Goal: Navigation & Orientation: Find specific page/section

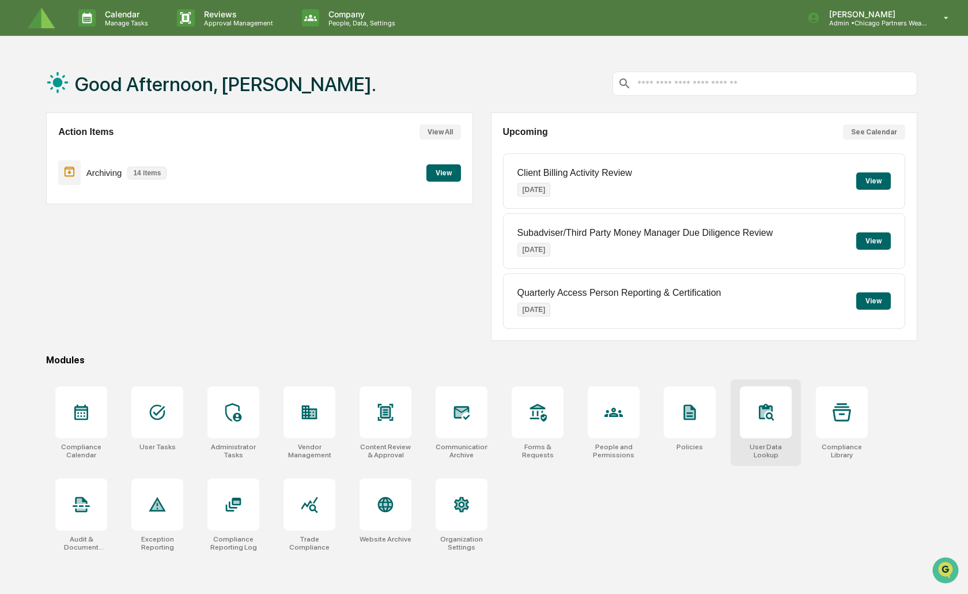
click at [750, 424] on div at bounding box center [766, 412] width 52 height 52
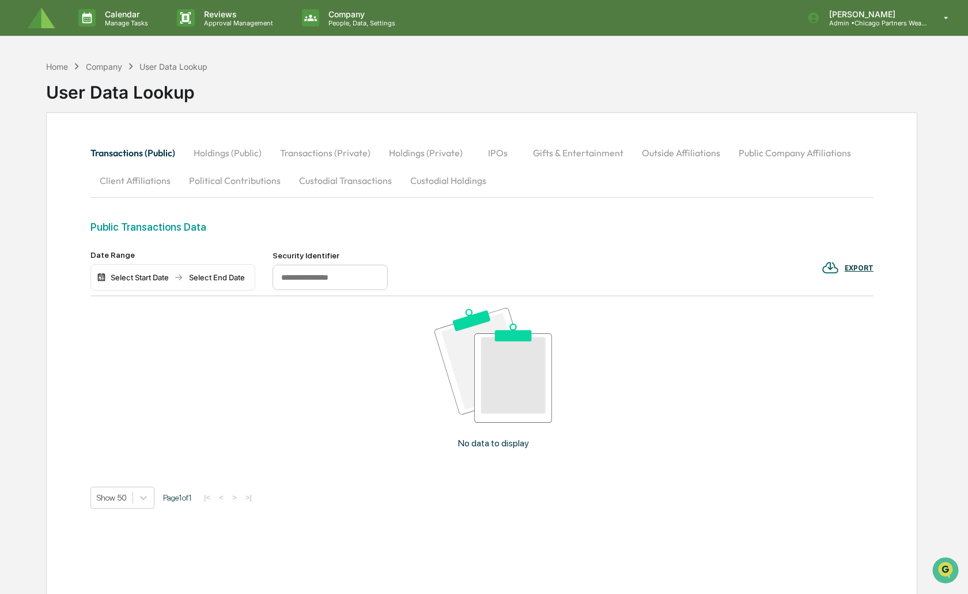
click at [237, 157] on button "Holdings (Public)" at bounding box center [227, 153] width 86 height 28
click at [153, 158] on button "Transactions (Public)" at bounding box center [137, 153] width 94 height 28
click at [397, 165] on button "Holdings (Private)" at bounding box center [426, 153] width 92 height 28
click at [313, 151] on button "Transactions (Private)" at bounding box center [325, 153] width 109 height 28
click at [487, 156] on button "IPOs" at bounding box center [498, 153] width 52 height 28
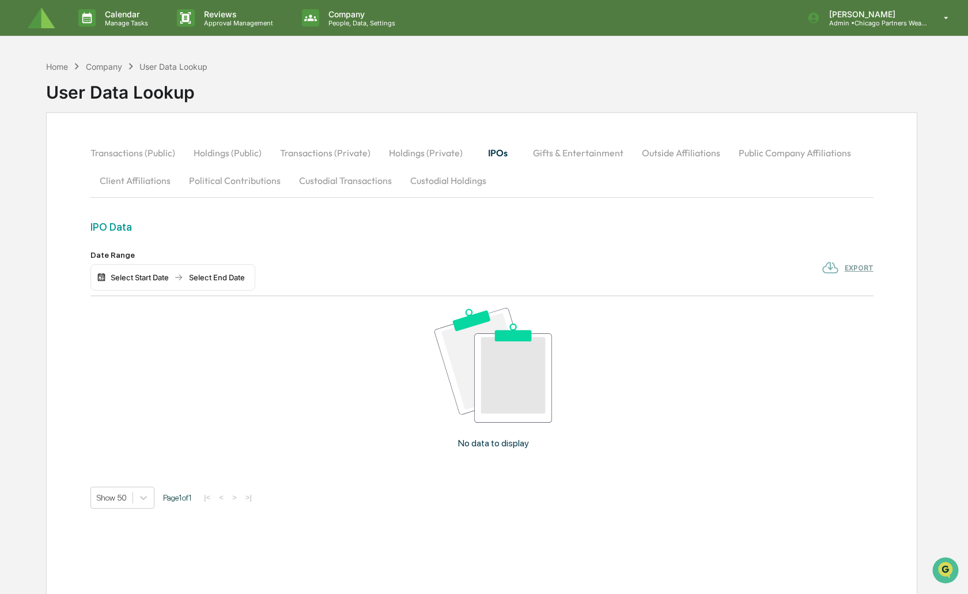
click at [577, 153] on button "Gifts & Entertainment" at bounding box center [578, 153] width 109 height 28
click at [681, 156] on button "Outside Affiliations" at bounding box center [682, 153] width 97 height 28
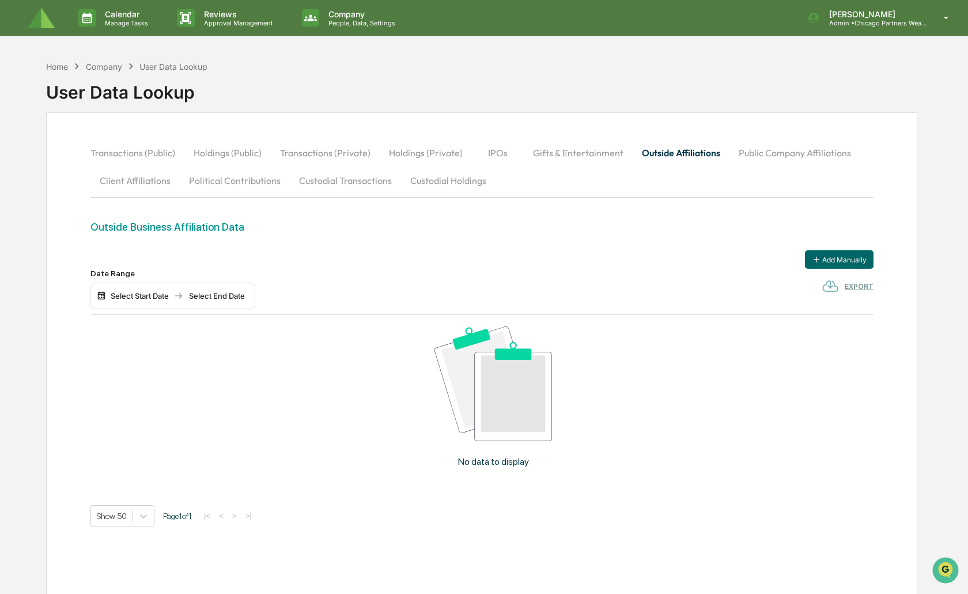
click at [770, 156] on button "Public Company Affiliations" at bounding box center [795, 153] width 131 height 28
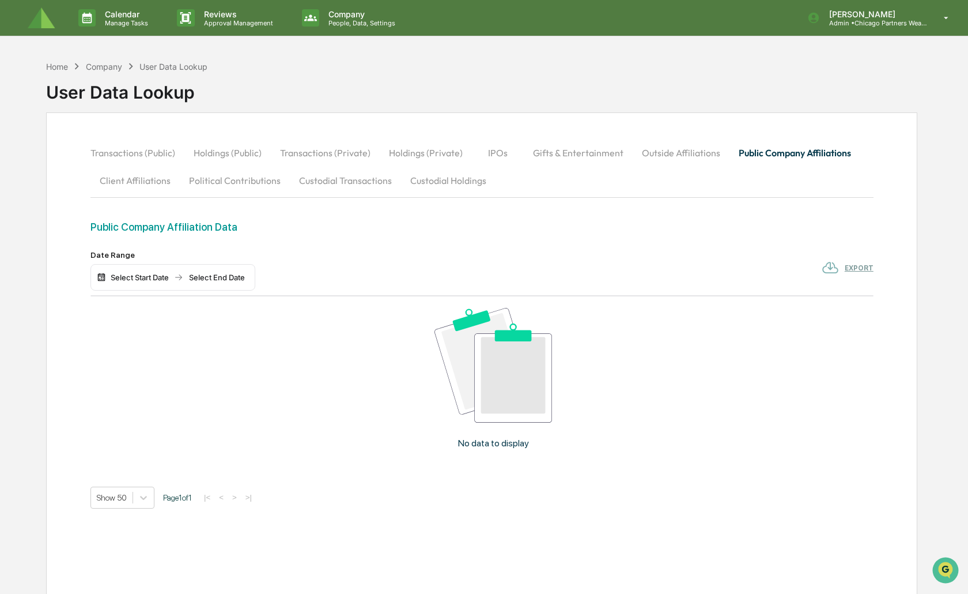
click at [401, 194] on button "Custodial Holdings" at bounding box center [448, 181] width 95 height 28
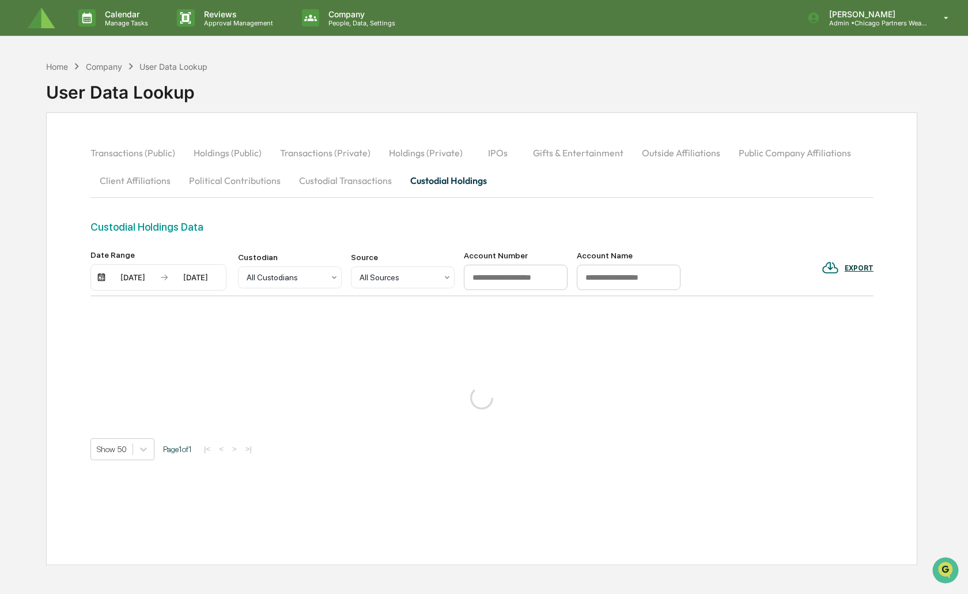
click at [311, 189] on button "Custodial Transactions" at bounding box center [345, 181] width 111 height 28
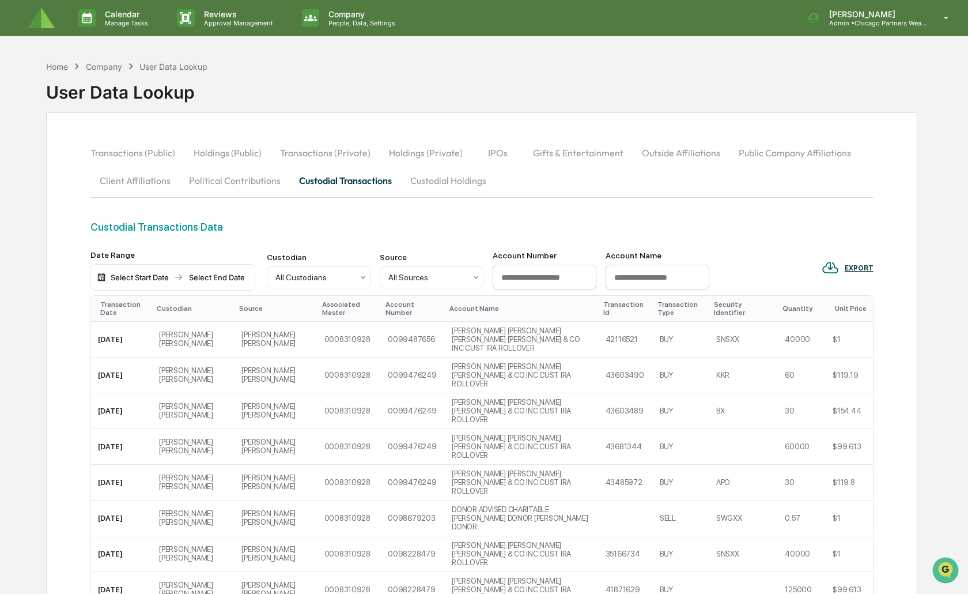
click at [428, 178] on button "Custodial Holdings" at bounding box center [448, 181] width 95 height 28
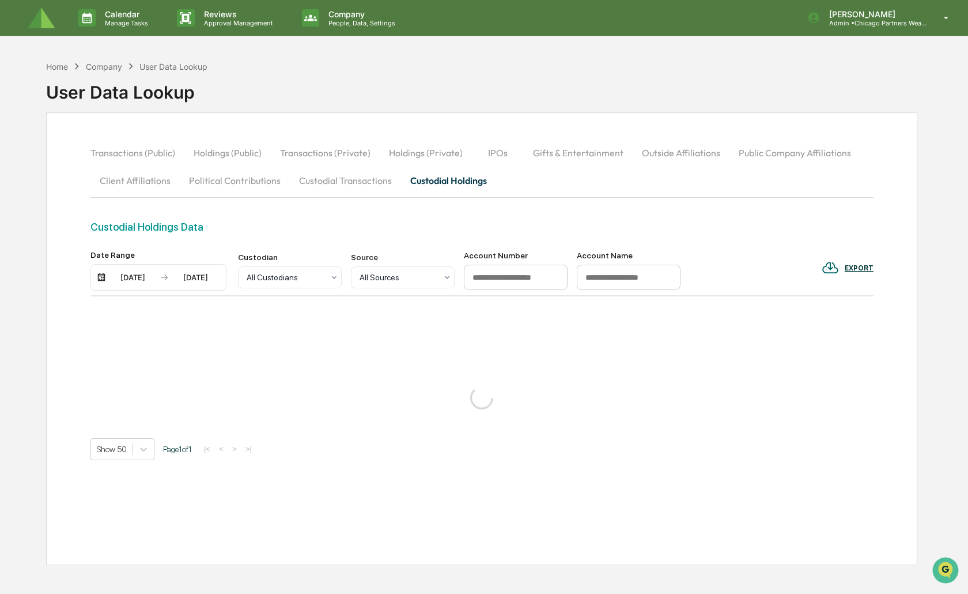
scroll to position [55, 0]
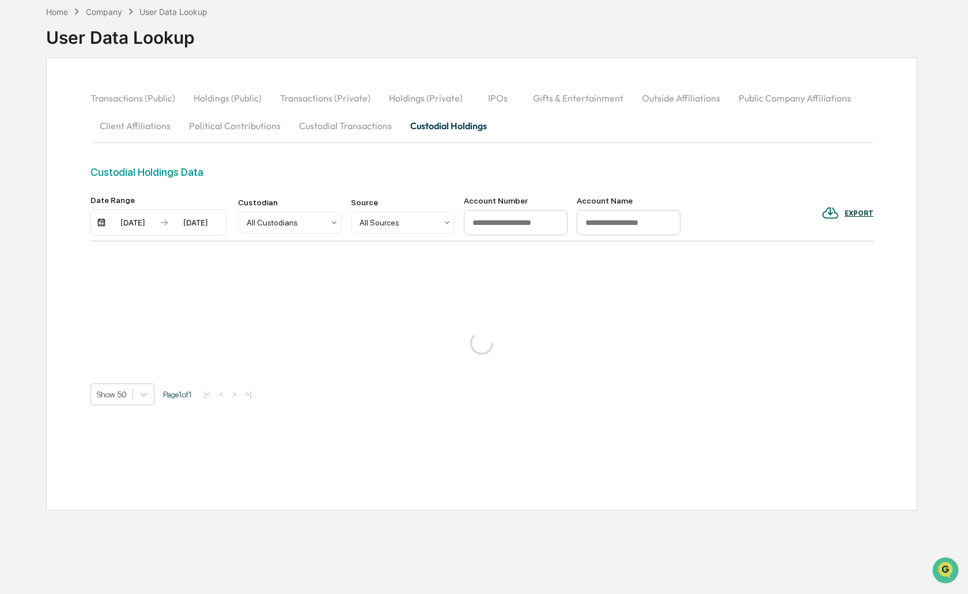
click at [333, 133] on button "Custodial Transactions" at bounding box center [345, 126] width 111 height 28
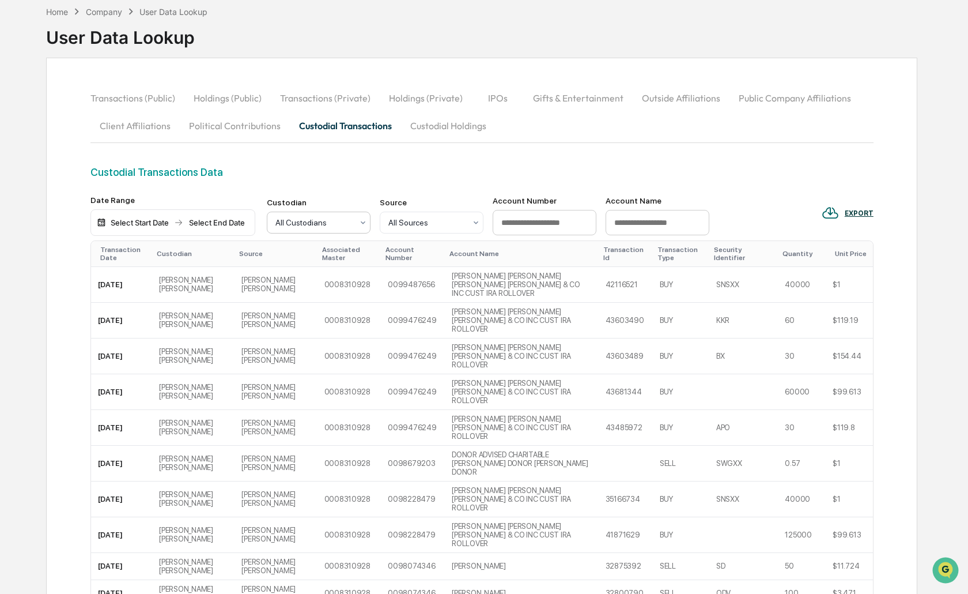
click at [322, 229] on div "All Custodians" at bounding box center [314, 222] width 89 height 16
click at [298, 300] on div "Fidelity" at bounding box center [318, 310] width 103 height 23
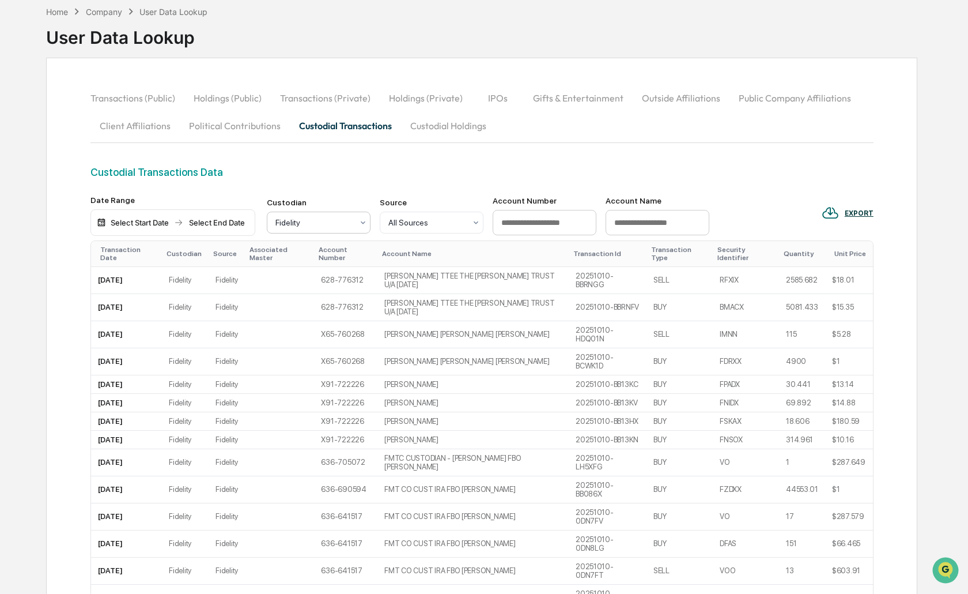
click at [349, 217] on div at bounding box center [314, 223] width 77 height 12
click at [346, 266] on div "Charles Schwab" at bounding box center [318, 280] width 103 height 37
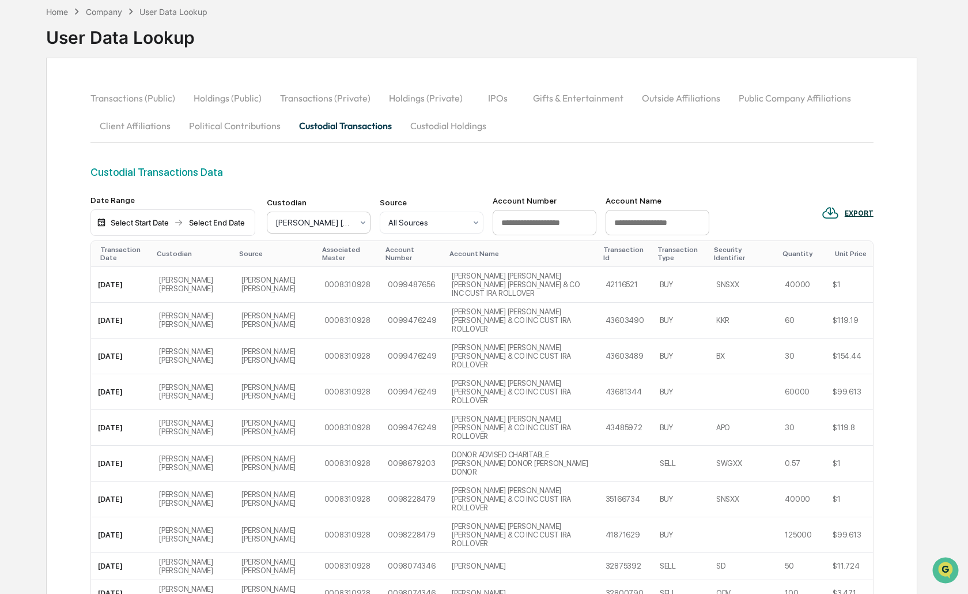
click at [242, 129] on button "Political Contributions" at bounding box center [235, 126] width 110 height 28
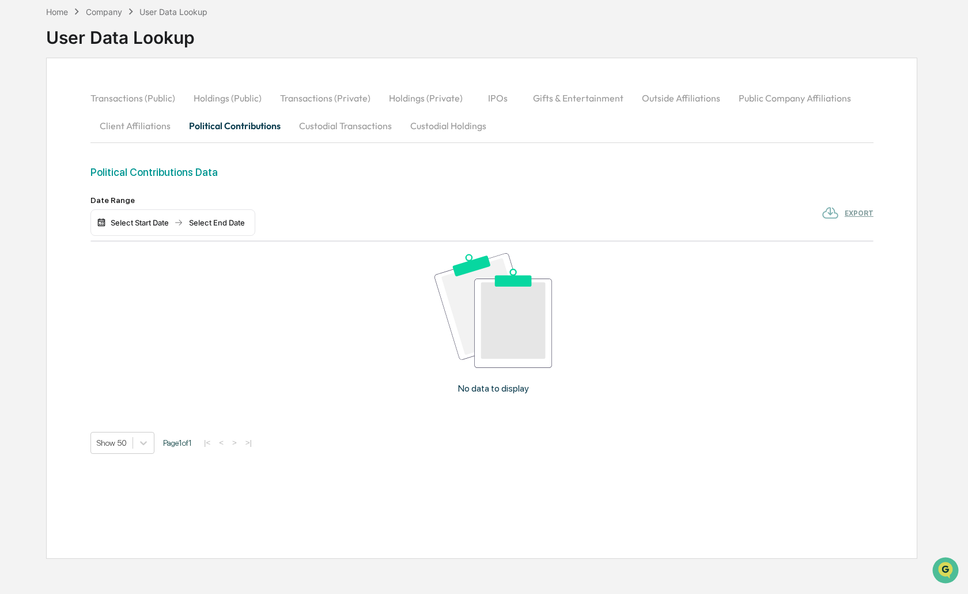
click at [167, 131] on button "Client Affiliations" at bounding box center [134, 126] width 89 height 28
click at [123, 105] on button "Transactions (Public)" at bounding box center [137, 98] width 94 height 28
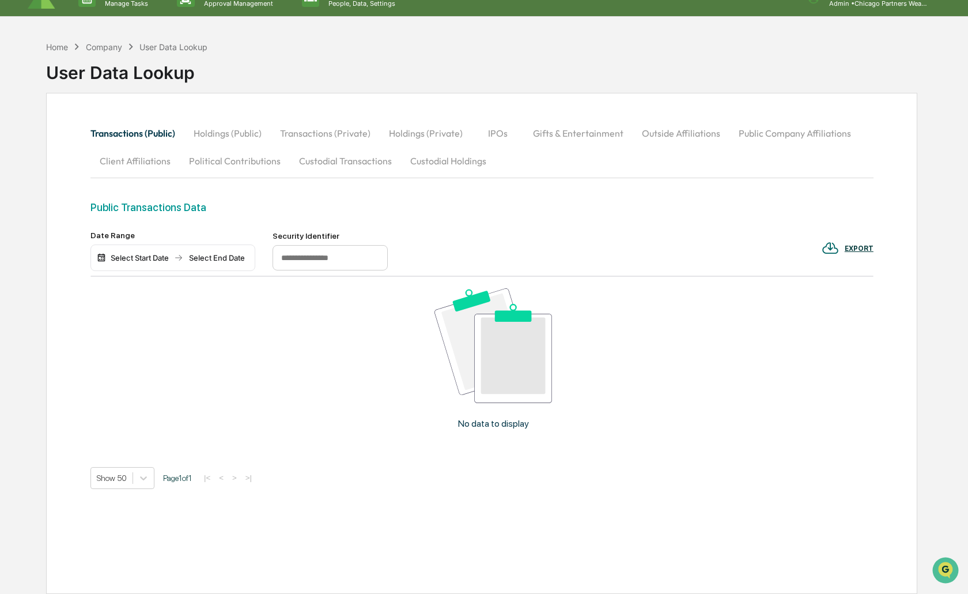
scroll to position [0, 0]
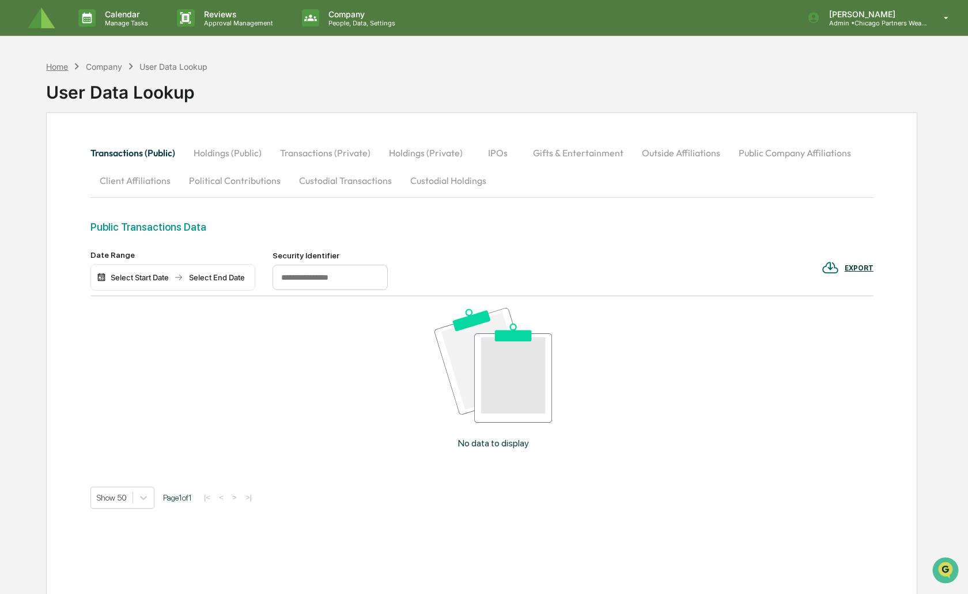
click at [60, 68] on div "Home" at bounding box center [57, 67] width 22 height 10
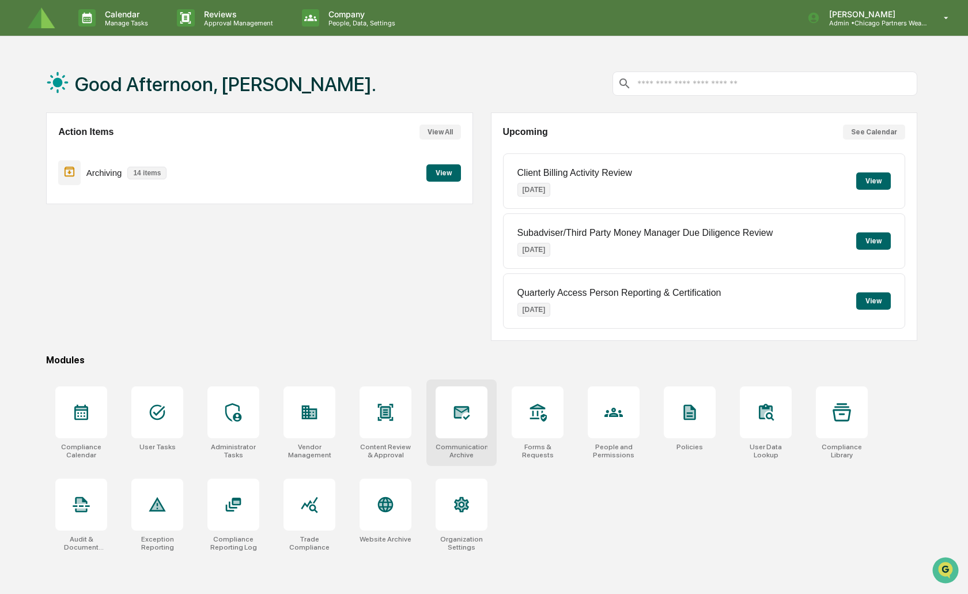
click at [458, 432] on div at bounding box center [462, 412] width 52 height 52
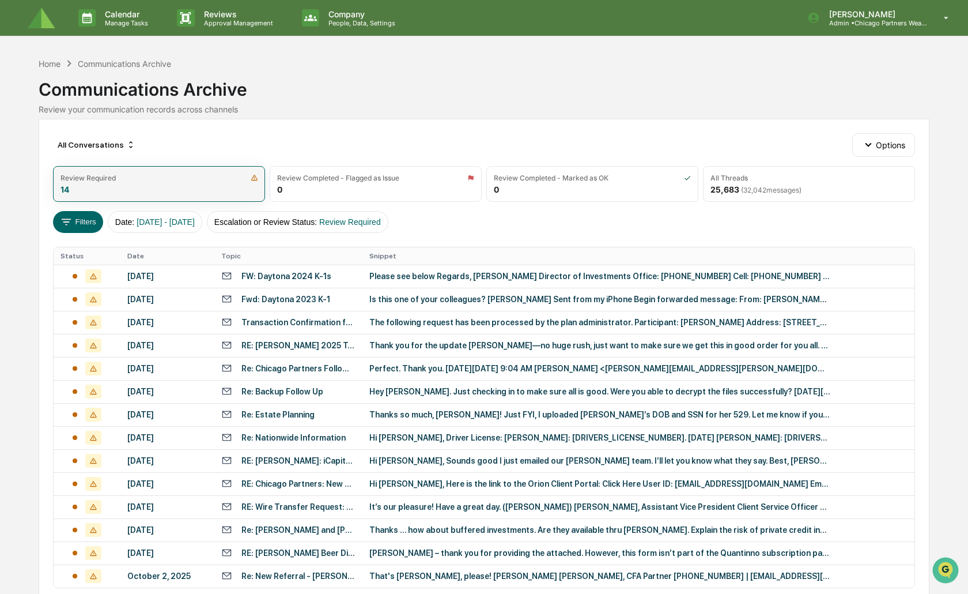
click at [227, 178] on div "Review Required" at bounding box center [159, 177] width 197 height 9
click at [58, 17] on link at bounding box center [48, 18] width 41 height 36
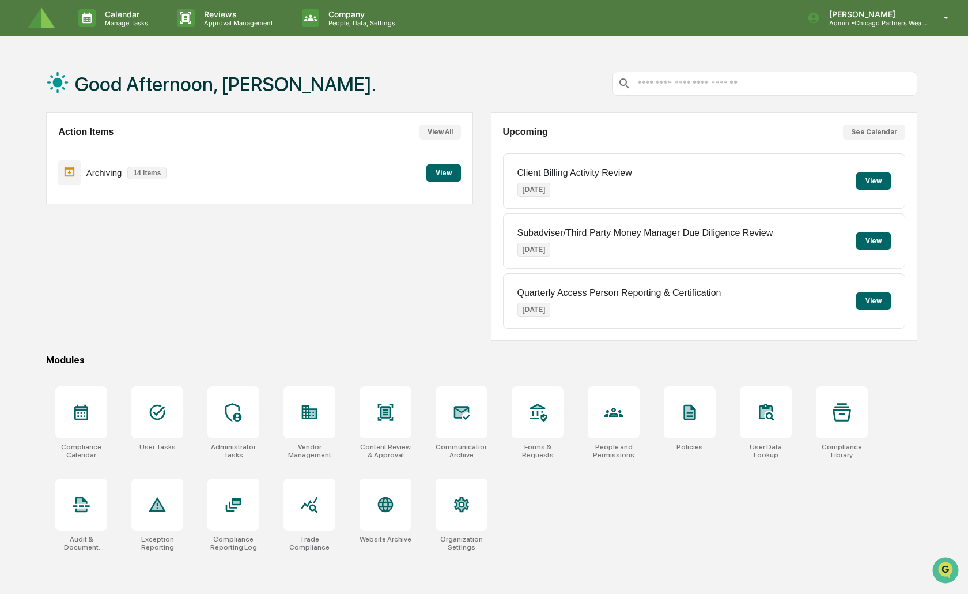
click at [882, 133] on button "See Calendar" at bounding box center [874, 131] width 62 height 15
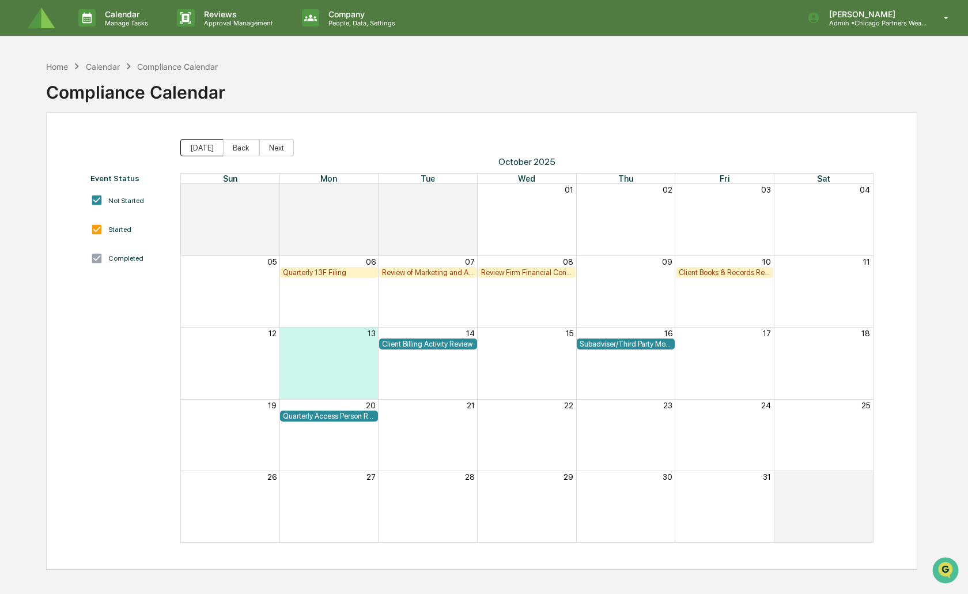
click at [201, 147] on button "Today" at bounding box center [201, 147] width 43 height 17
click at [39, 60] on div "Home Calendar Compliance Calendar Compliance Calendar Event Status Not Started …" at bounding box center [482, 352] width 906 height 594
click at [58, 68] on div "Home" at bounding box center [57, 67] width 22 height 10
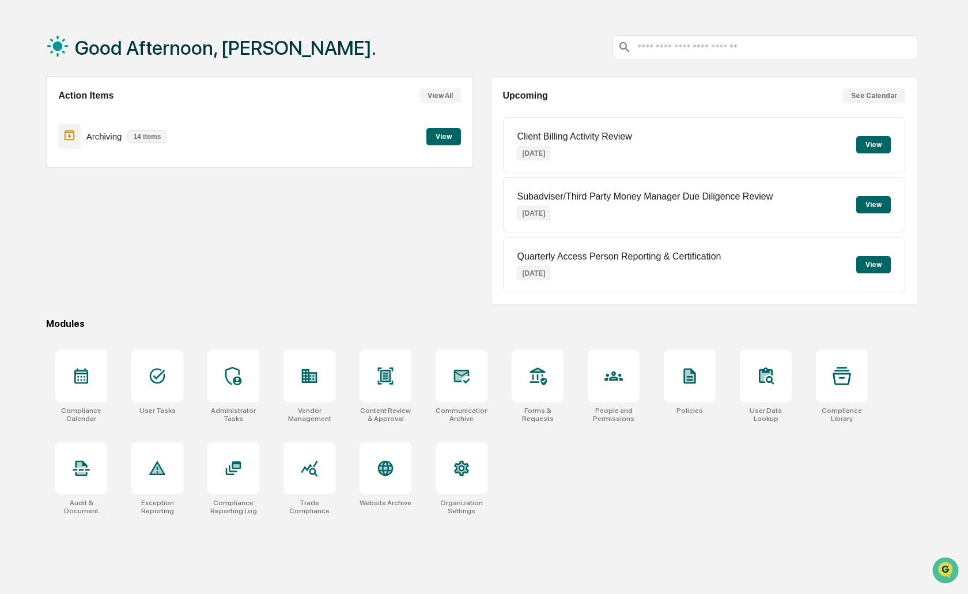
scroll to position [55, 0]
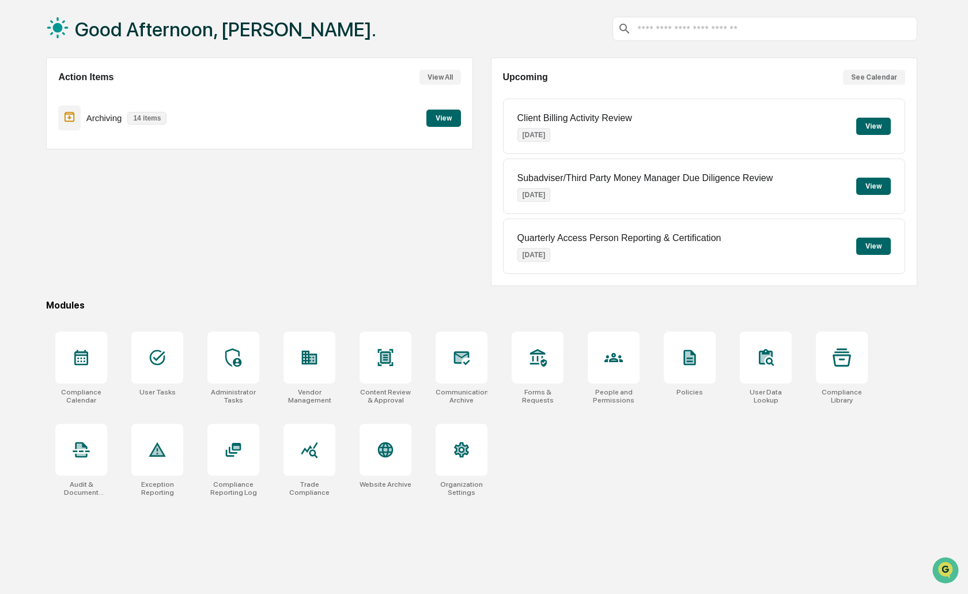
click at [244, 214] on div "Action Items View All Archiving 14 items View" at bounding box center [259, 172] width 427 height 228
click at [233, 481] on div "Compliance Reporting Log" at bounding box center [233, 488] width 52 height 16
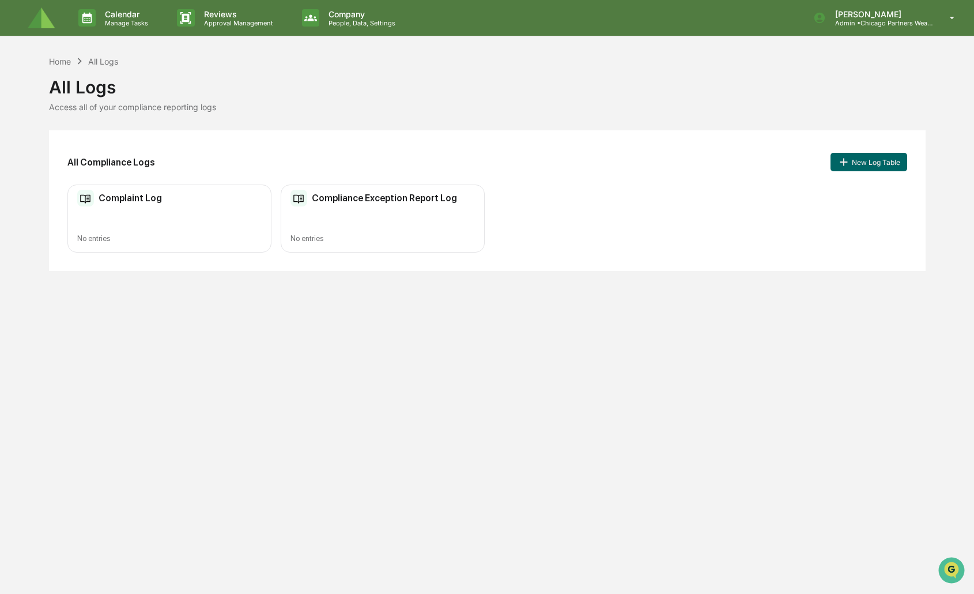
click at [49, 27] on img at bounding box center [42, 17] width 28 height 21
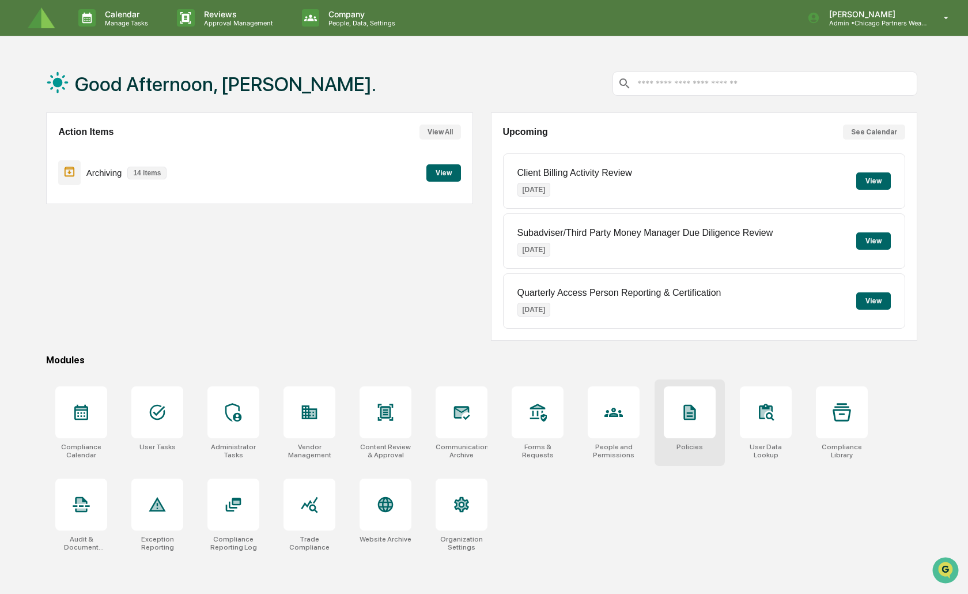
click at [724, 422] on div "Policies" at bounding box center [690, 422] width 70 height 86
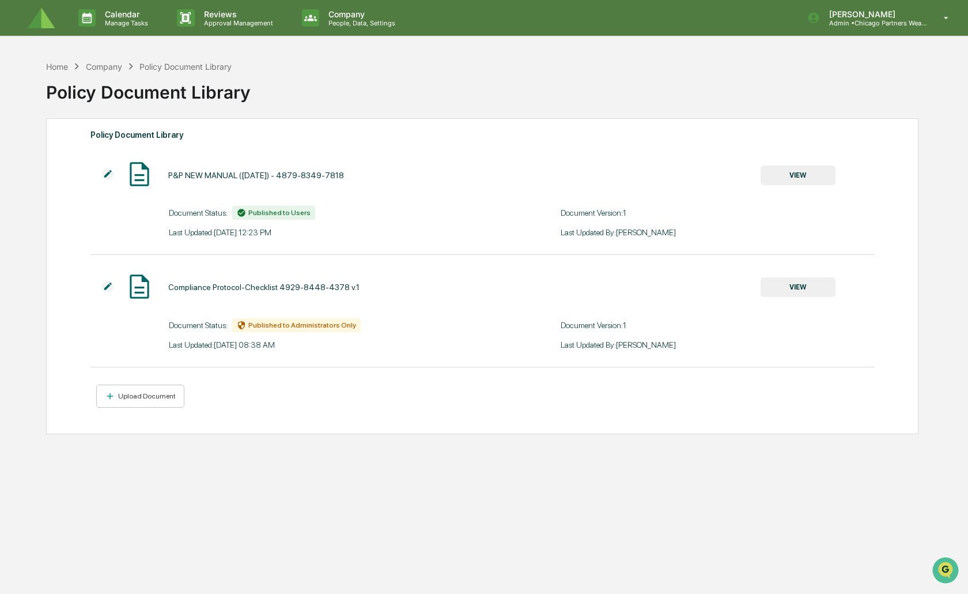
click at [780, 170] on button "VIEW" at bounding box center [798, 175] width 75 height 20
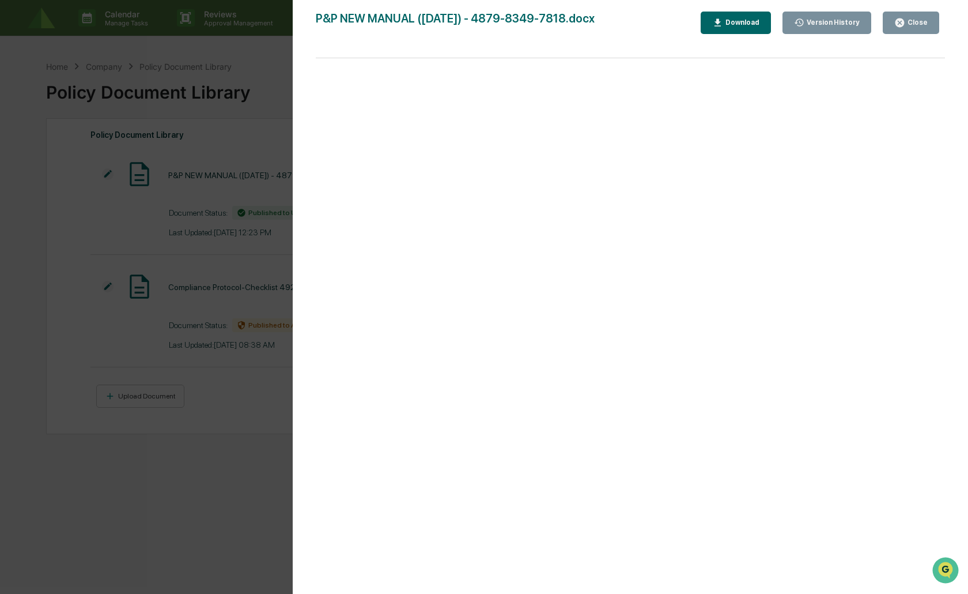
click at [203, 273] on div "Version History [DATE] 05:23 PM [PERSON_NAME] P&P NEW MANUAL ([DATE]) - 4879-83…" at bounding box center [484, 297] width 968 height 594
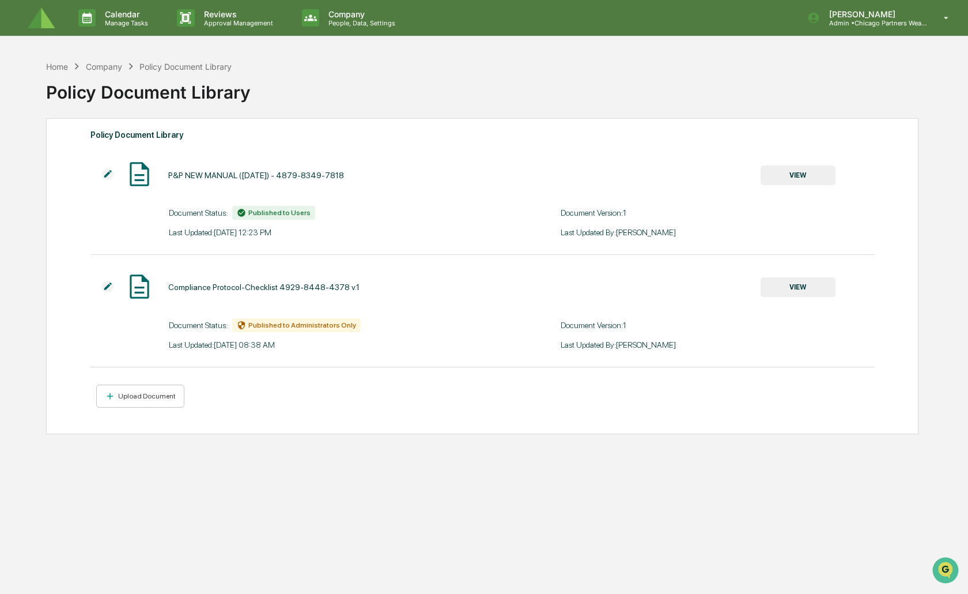
click at [39, 20] on img at bounding box center [42, 17] width 28 height 21
